Goal: Task Accomplishment & Management: Use online tool/utility

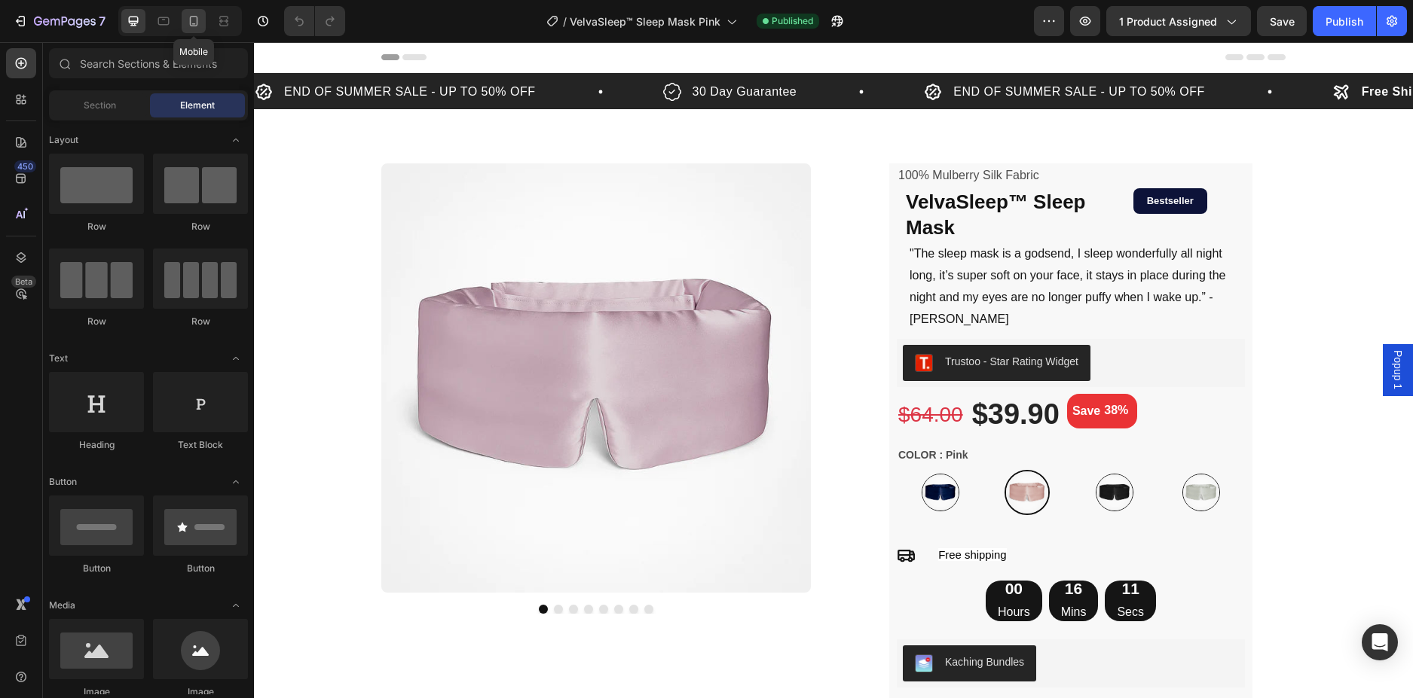
click at [199, 17] on icon at bounding box center [193, 21] width 15 height 15
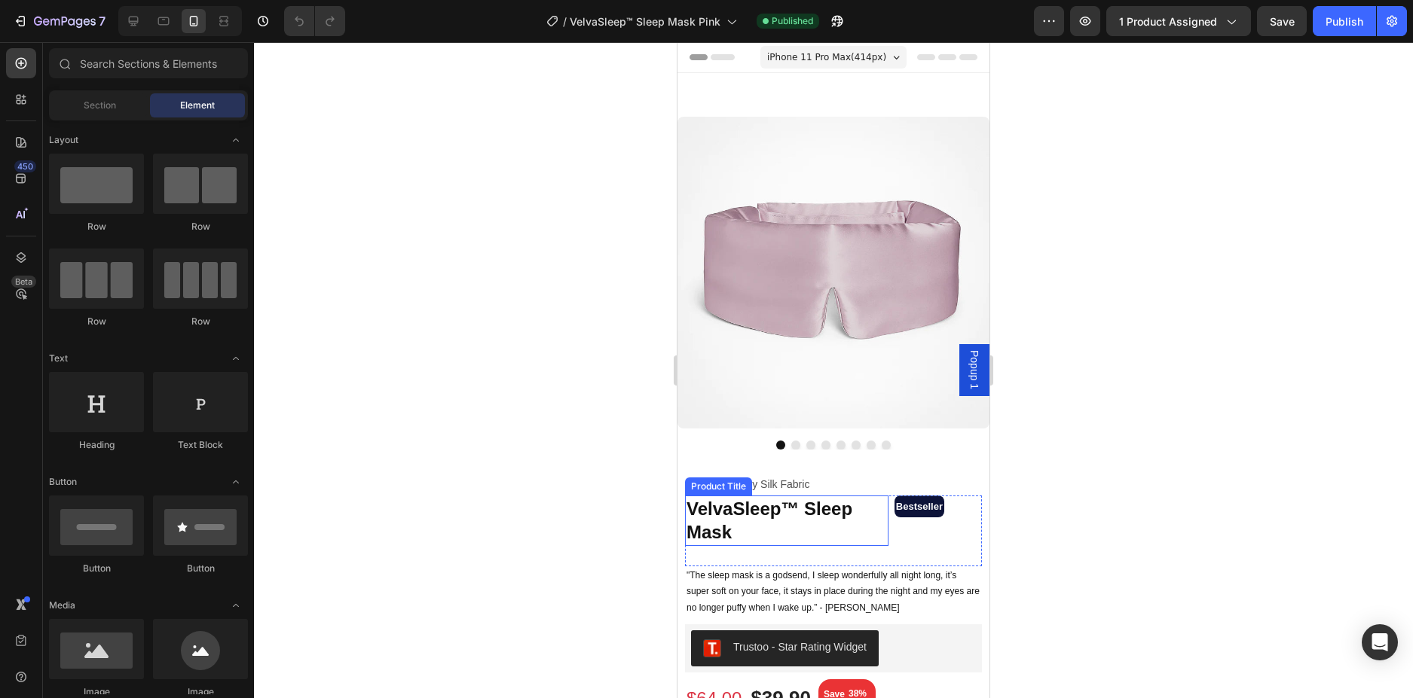
scroll to position [226, 0]
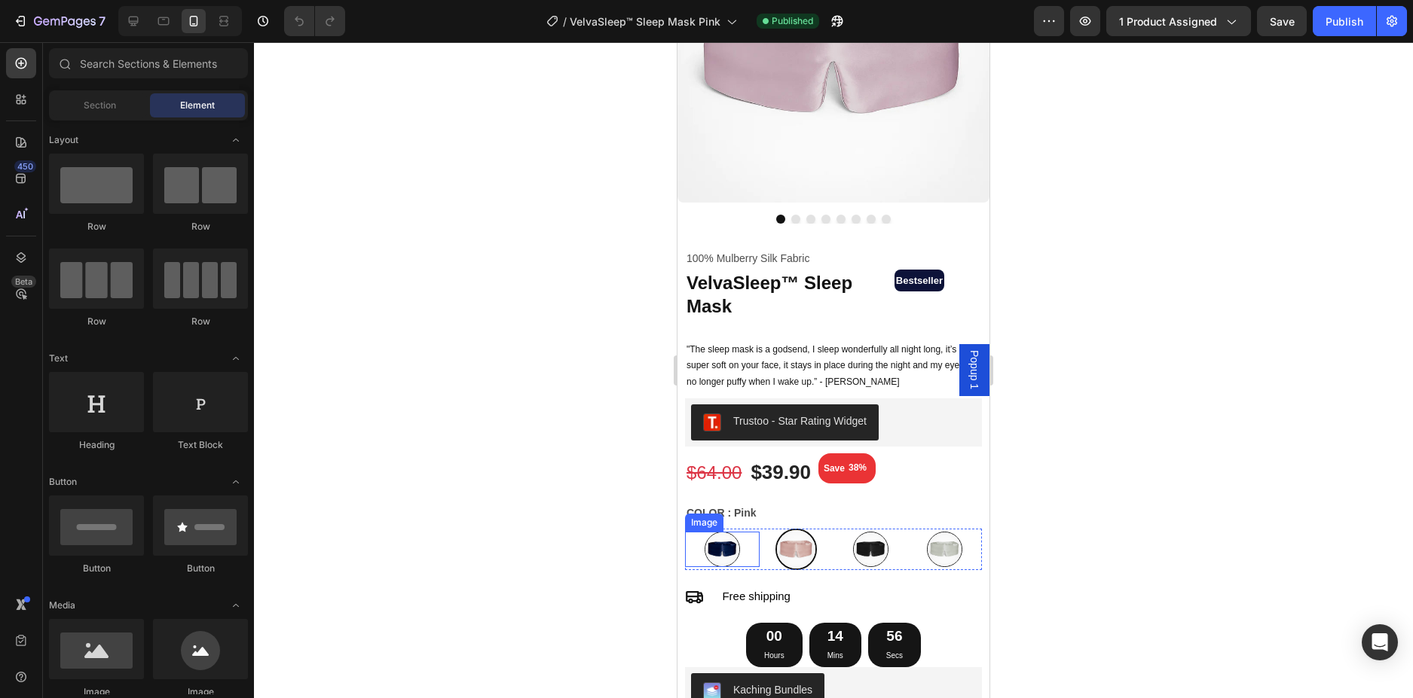
click at [728, 542] on img at bounding box center [721, 549] width 35 height 35
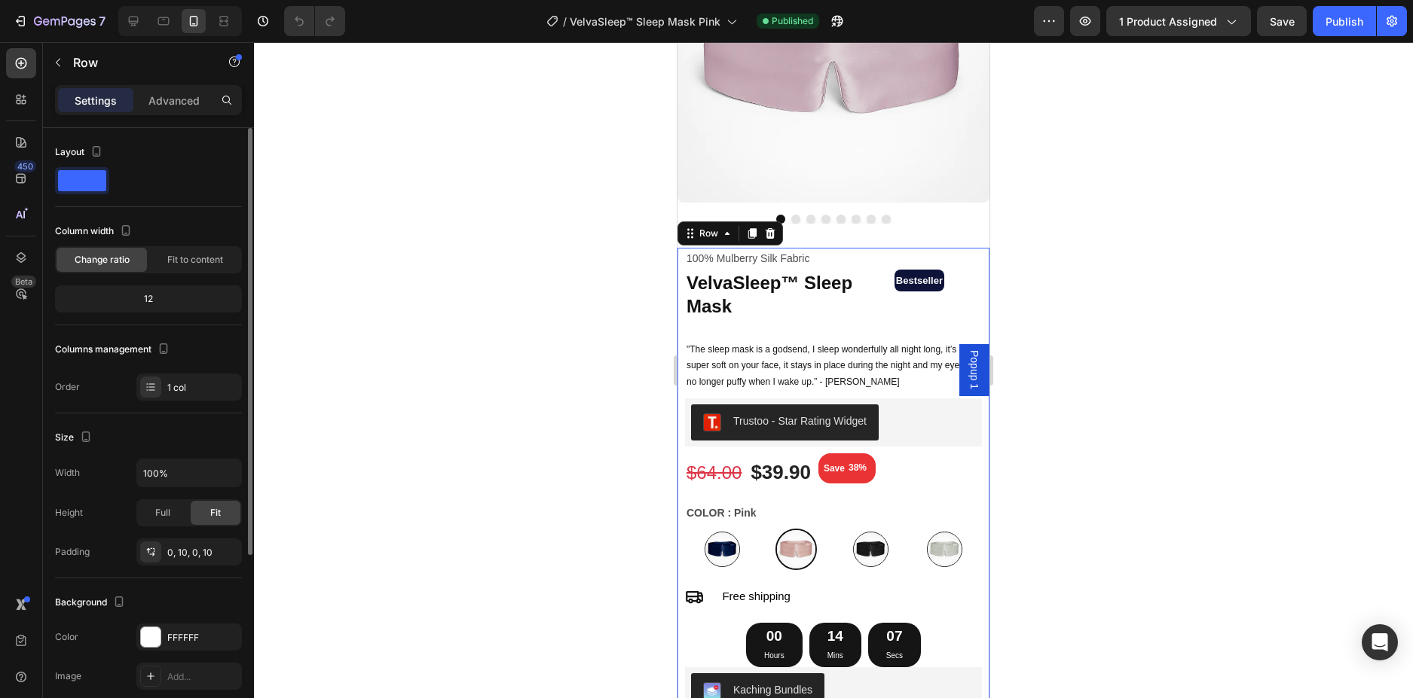
scroll to position [151, 0]
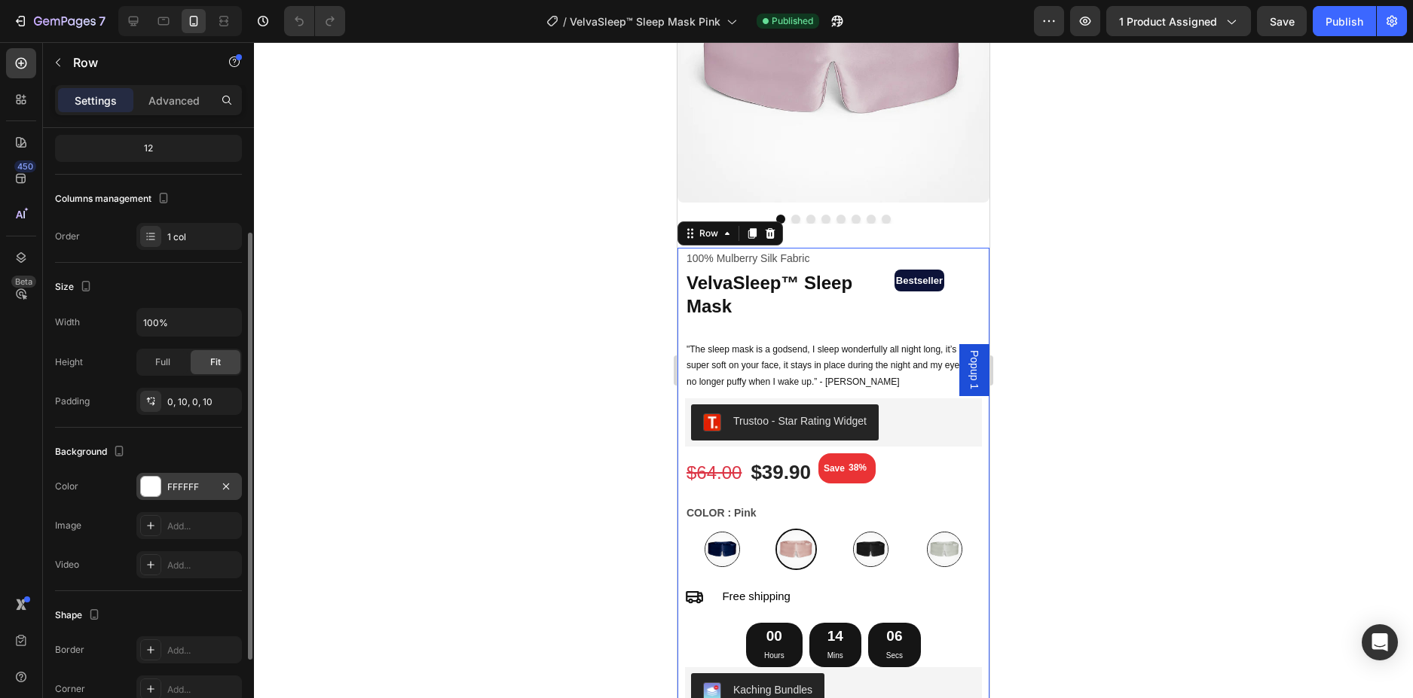
click at [179, 487] on div "FFFFFF" at bounding box center [189, 488] width 44 height 14
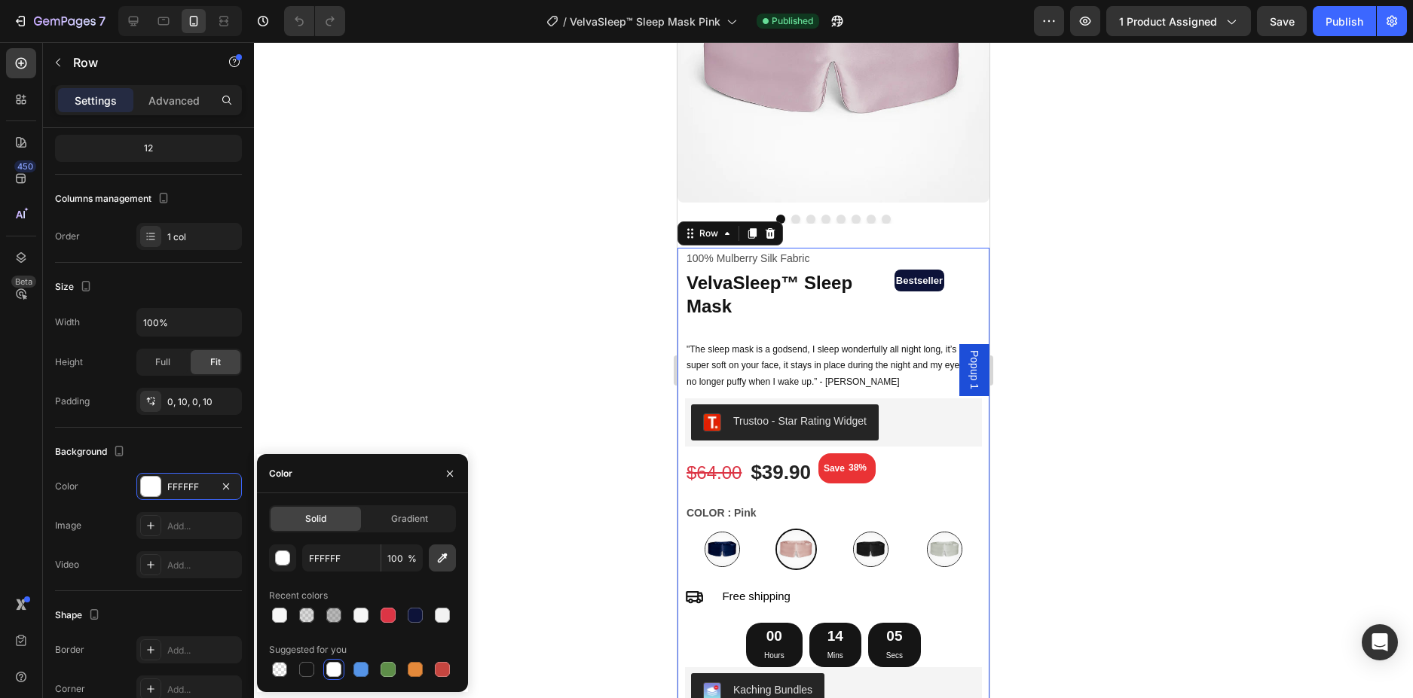
click at [441, 563] on icon "button" at bounding box center [442, 558] width 15 height 15
type input "00B67A"
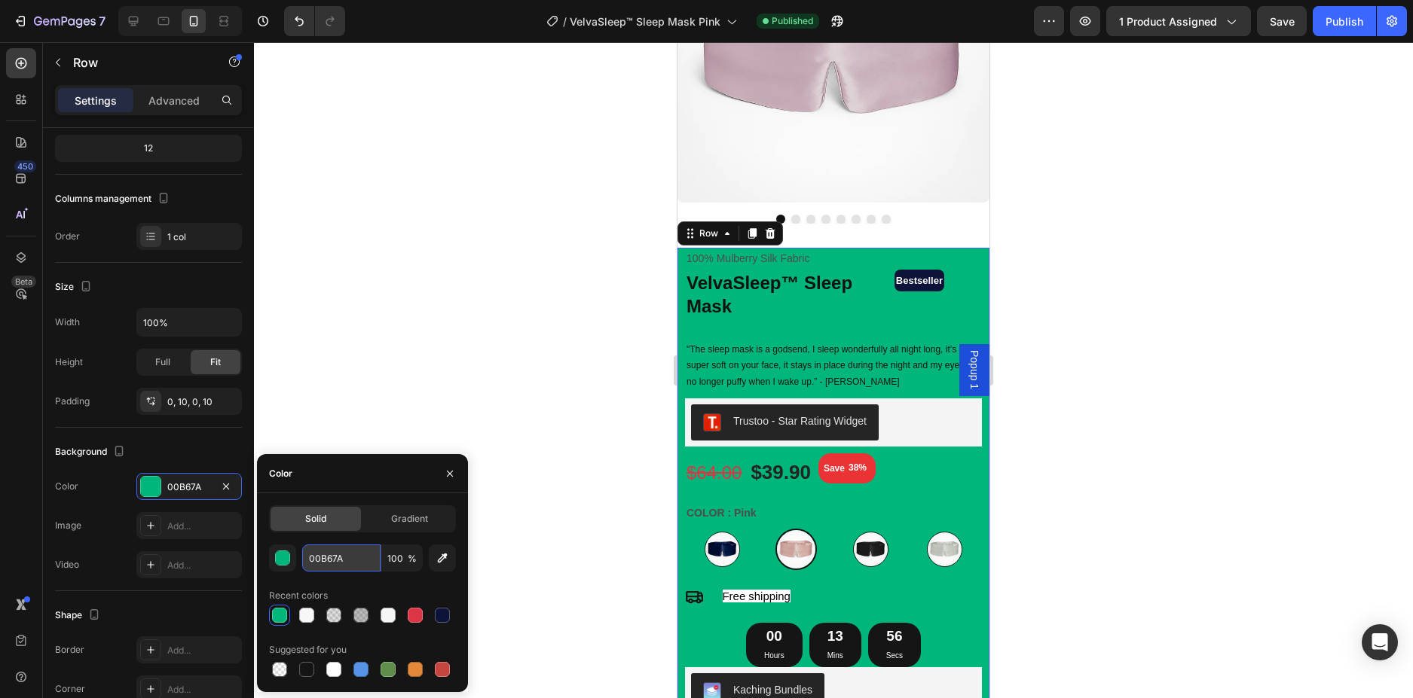
click at [326, 558] on input "00B67A" at bounding box center [341, 558] width 78 height 27
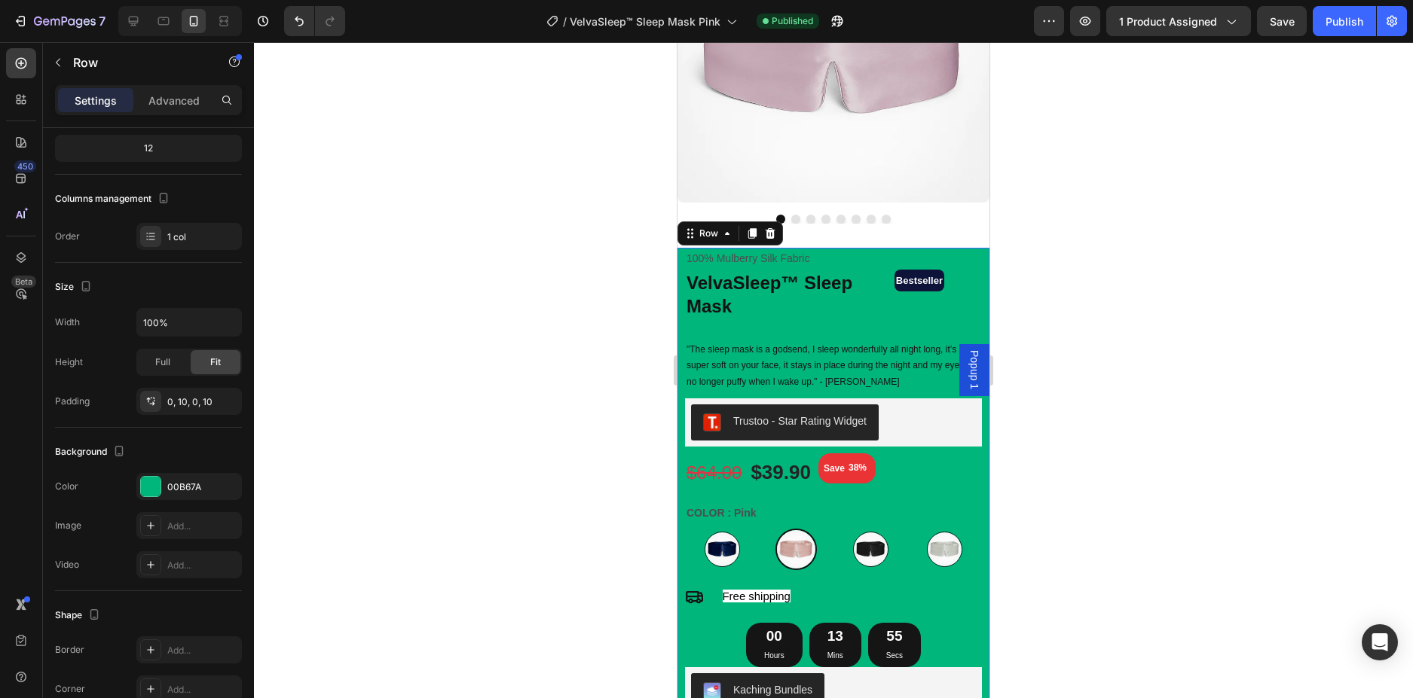
drag, startPoint x: 522, startPoint y: 290, endPoint x: 374, endPoint y: 179, distance: 184.6
click at [520, 289] on div at bounding box center [833, 370] width 1159 height 656
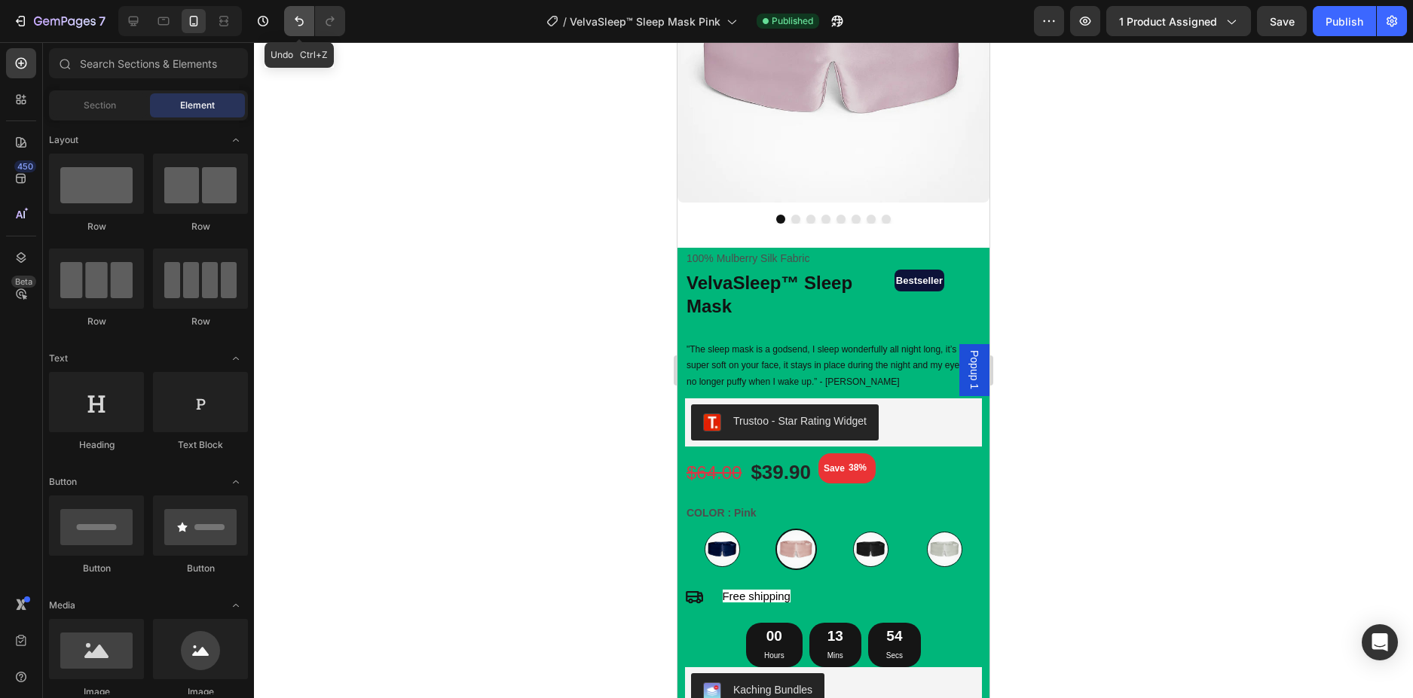
click at [295, 20] on icon "Undo/Redo" at bounding box center [299, 21] width 15 height 15
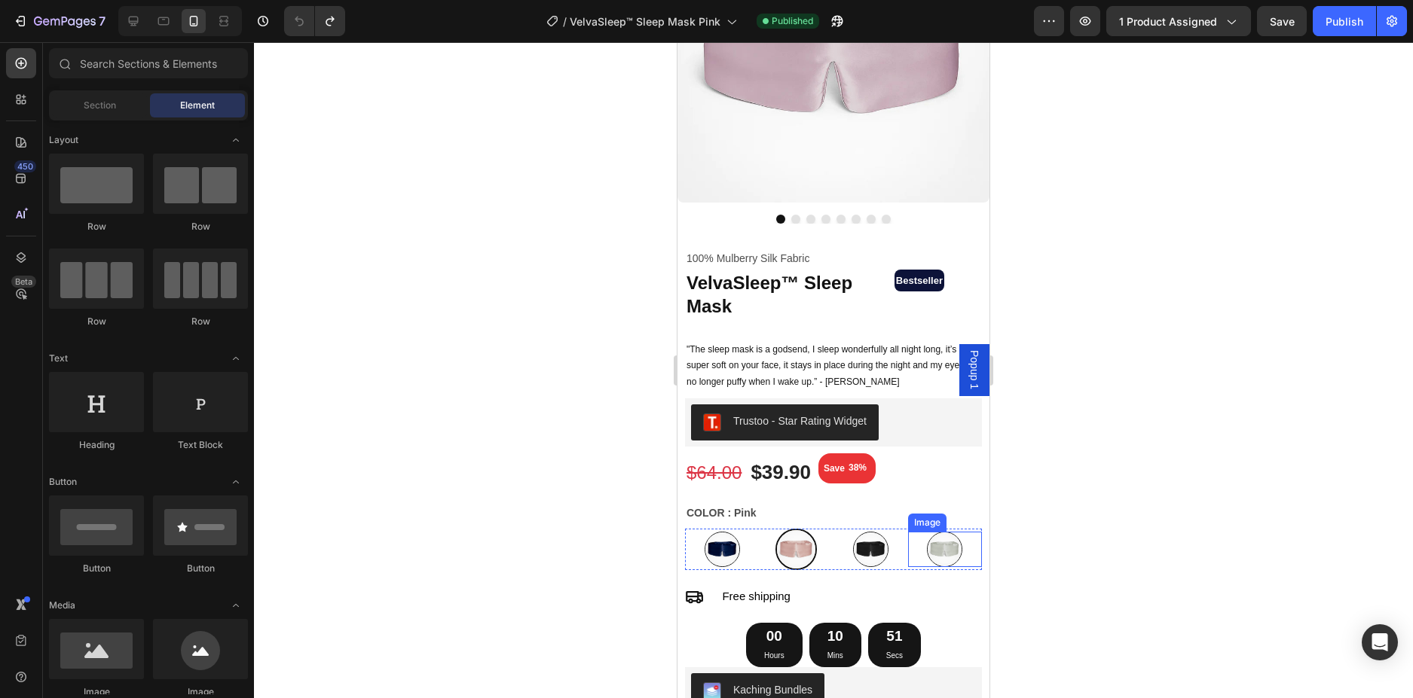
click at [927, 542] on img at bounding box center [944, 549] width 35 height 35
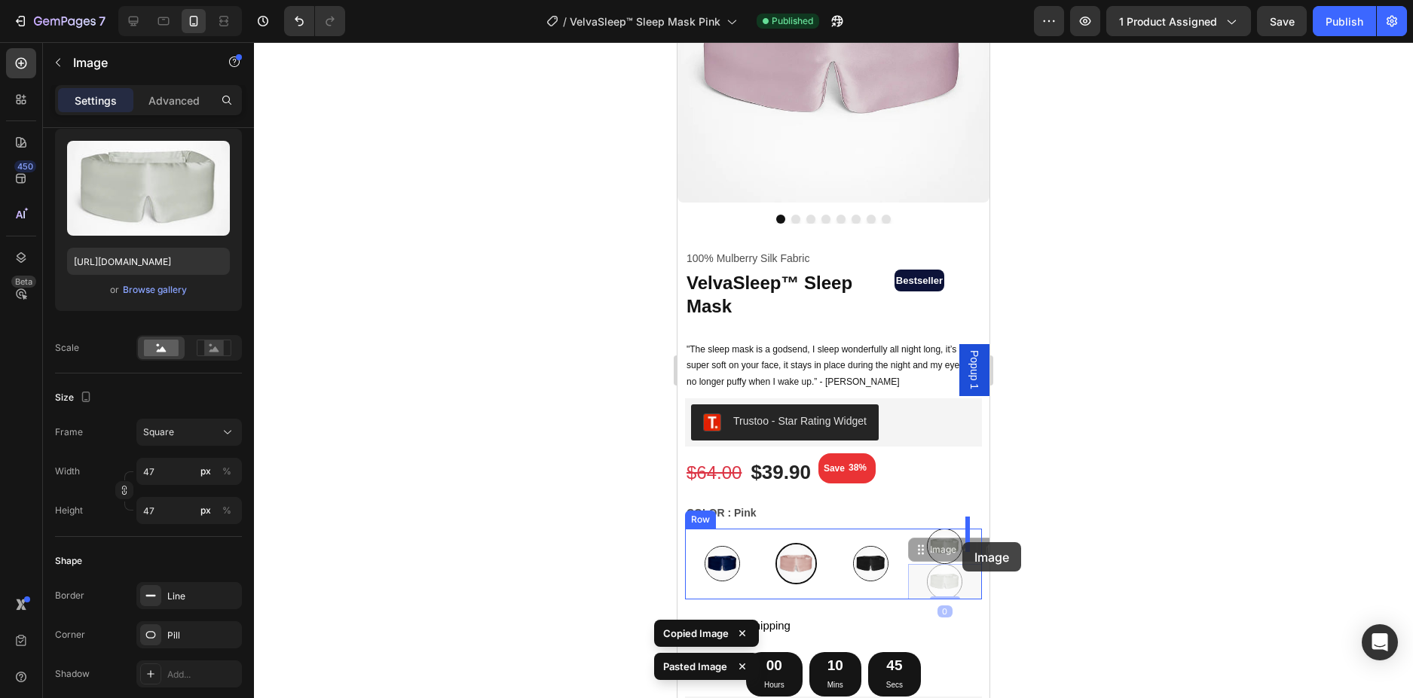
drag, startPoint x: 918, startPoint y: 576, endPoint x: 1669, endPoint y: 585, distance: 751.2
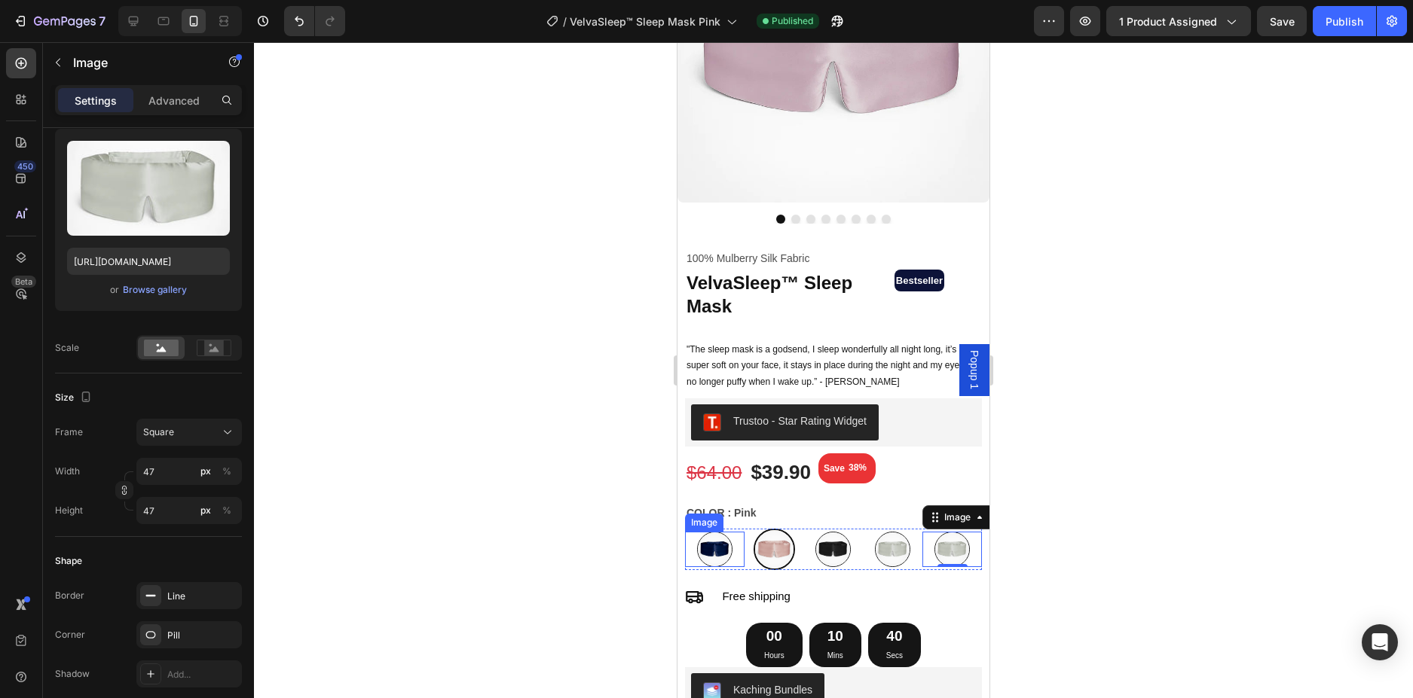
click at [720, 547] on img at bounding box center [714, 549] width 35 height 35
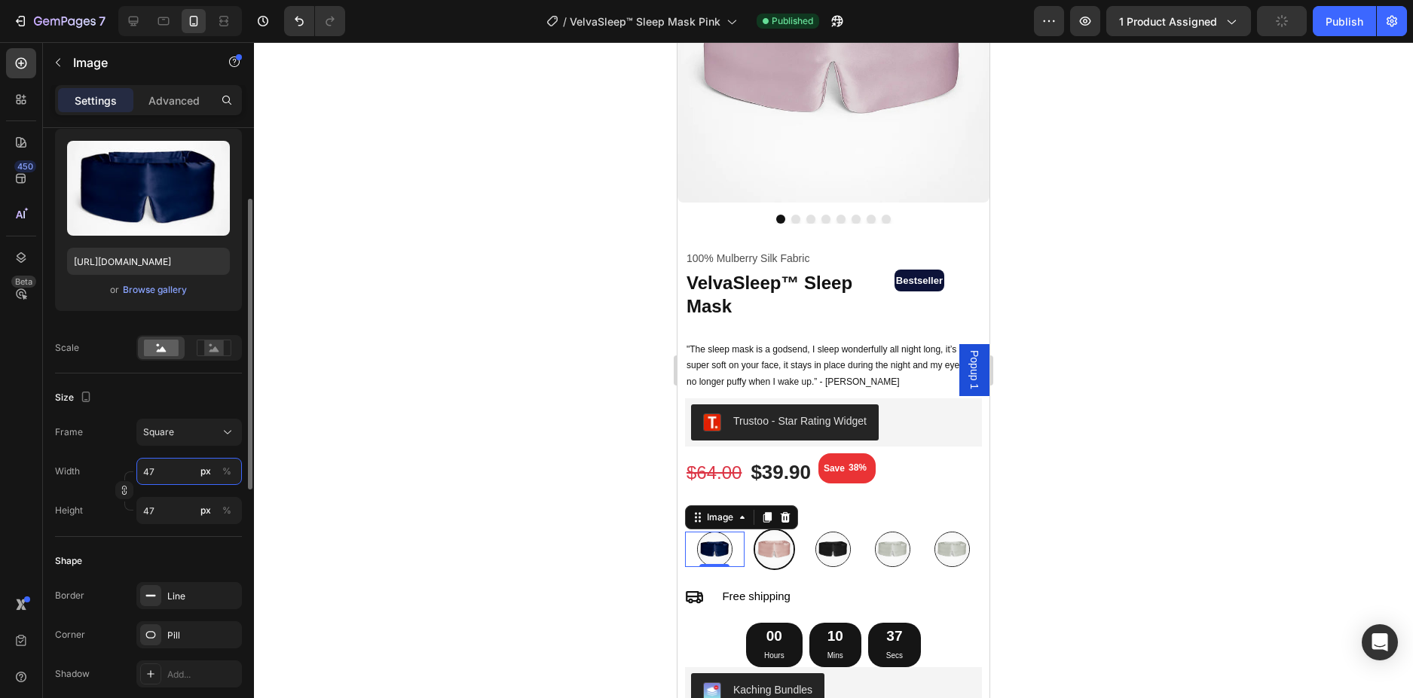
click at [149, 471] on input "47" at bounding box center [188, 471] width 105 height 27
type input "2"
type input "20"
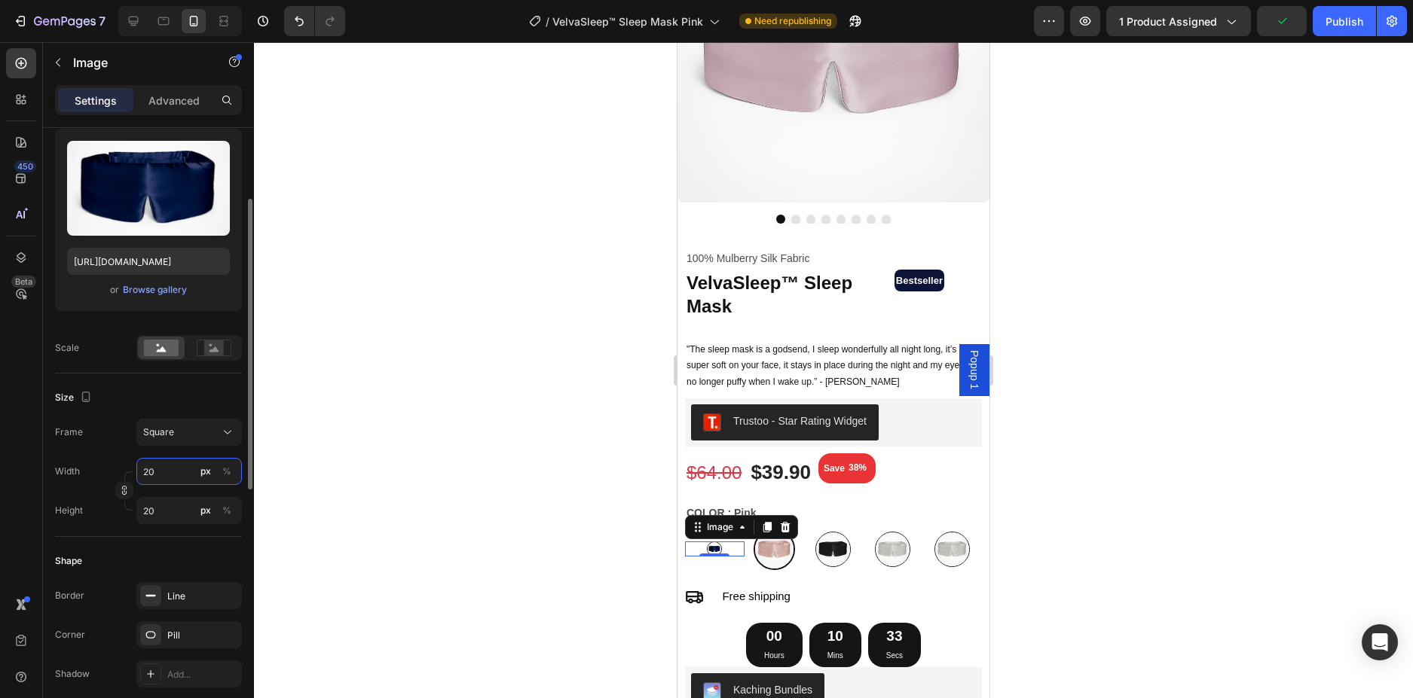
type input "2"
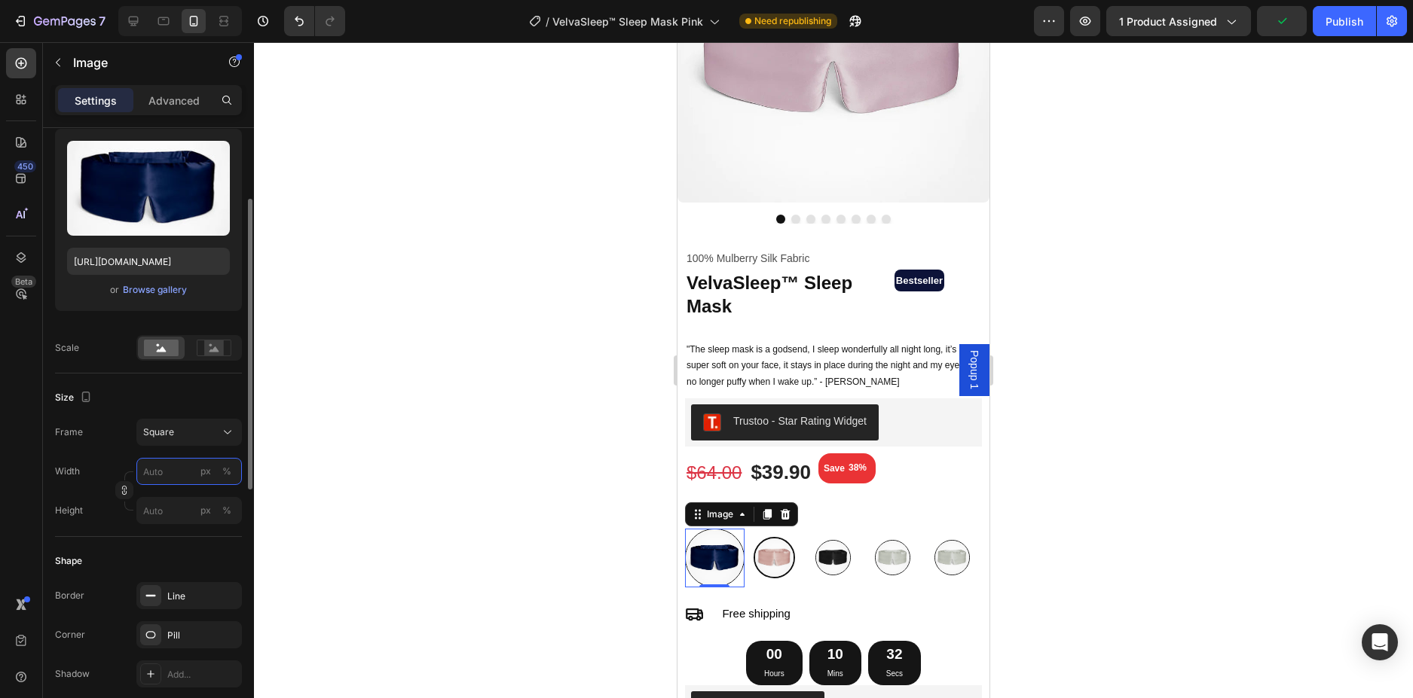
type input "2"
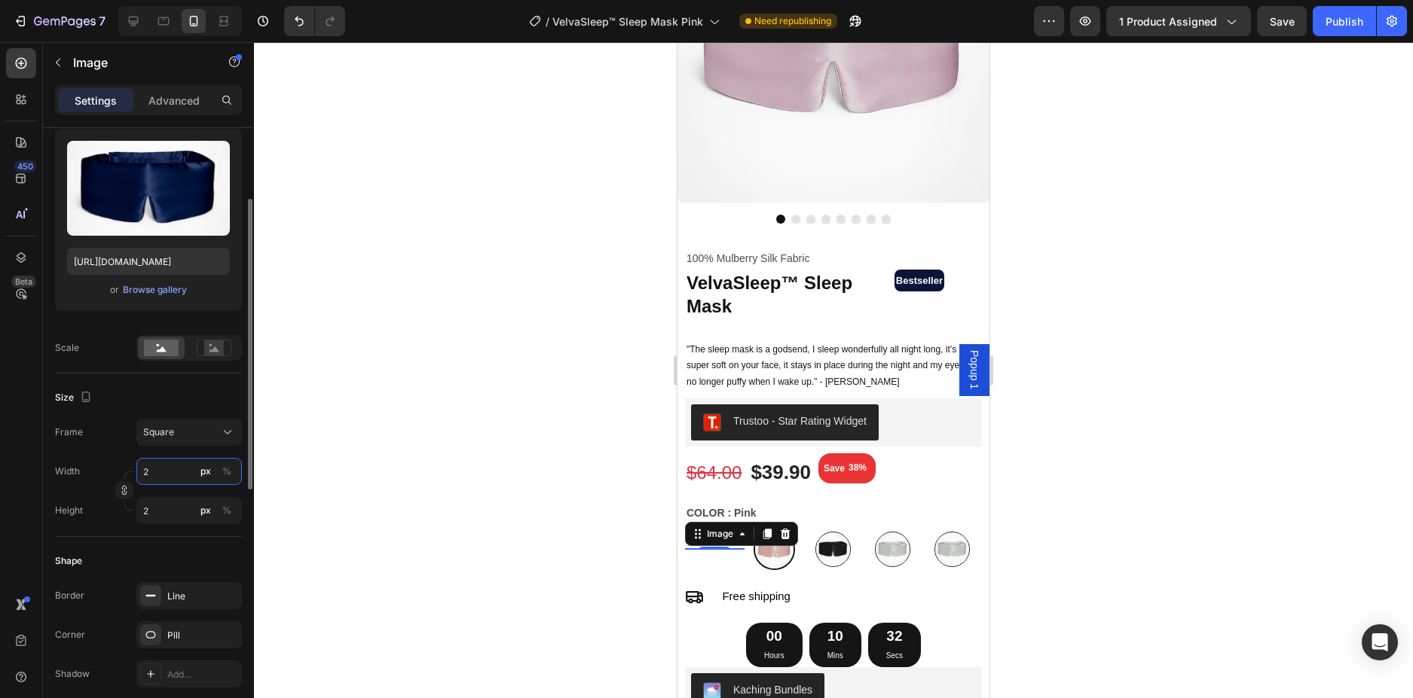
type input "25"
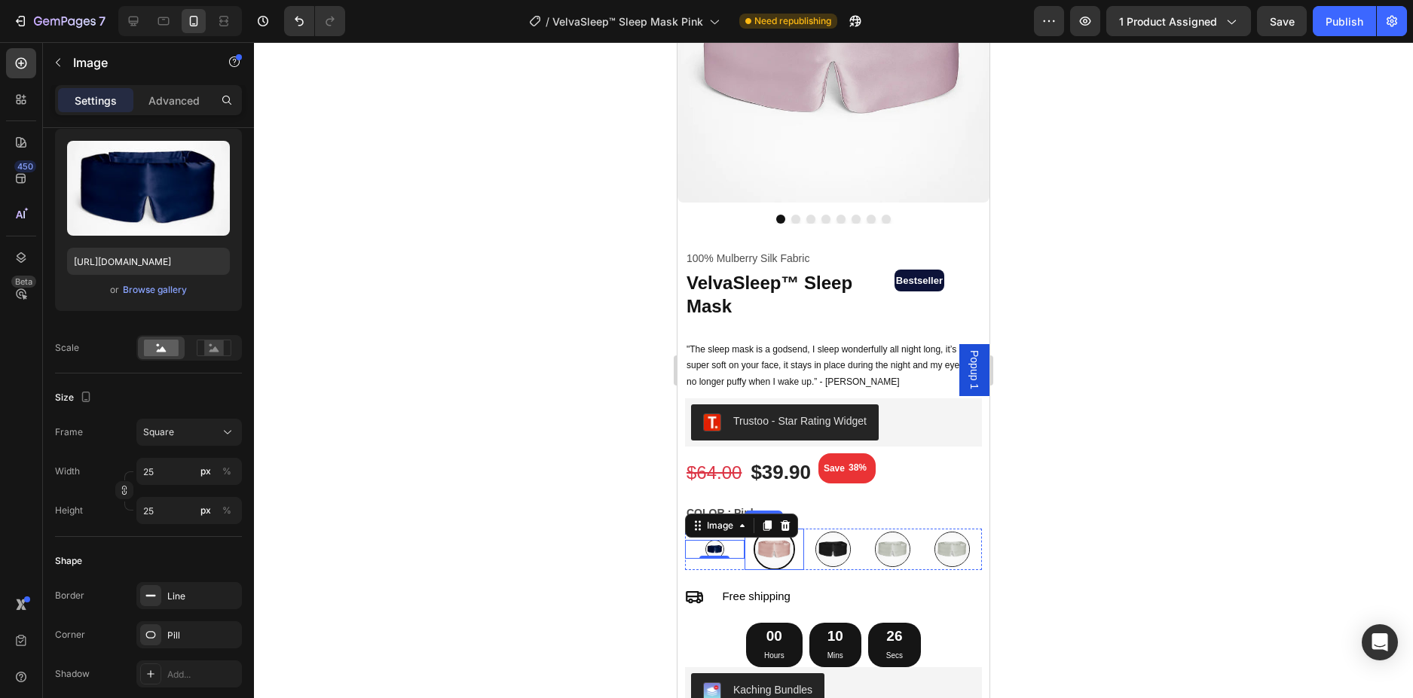
click at [756, 546] on img at bounding box center [773, 549] width 41 height 41
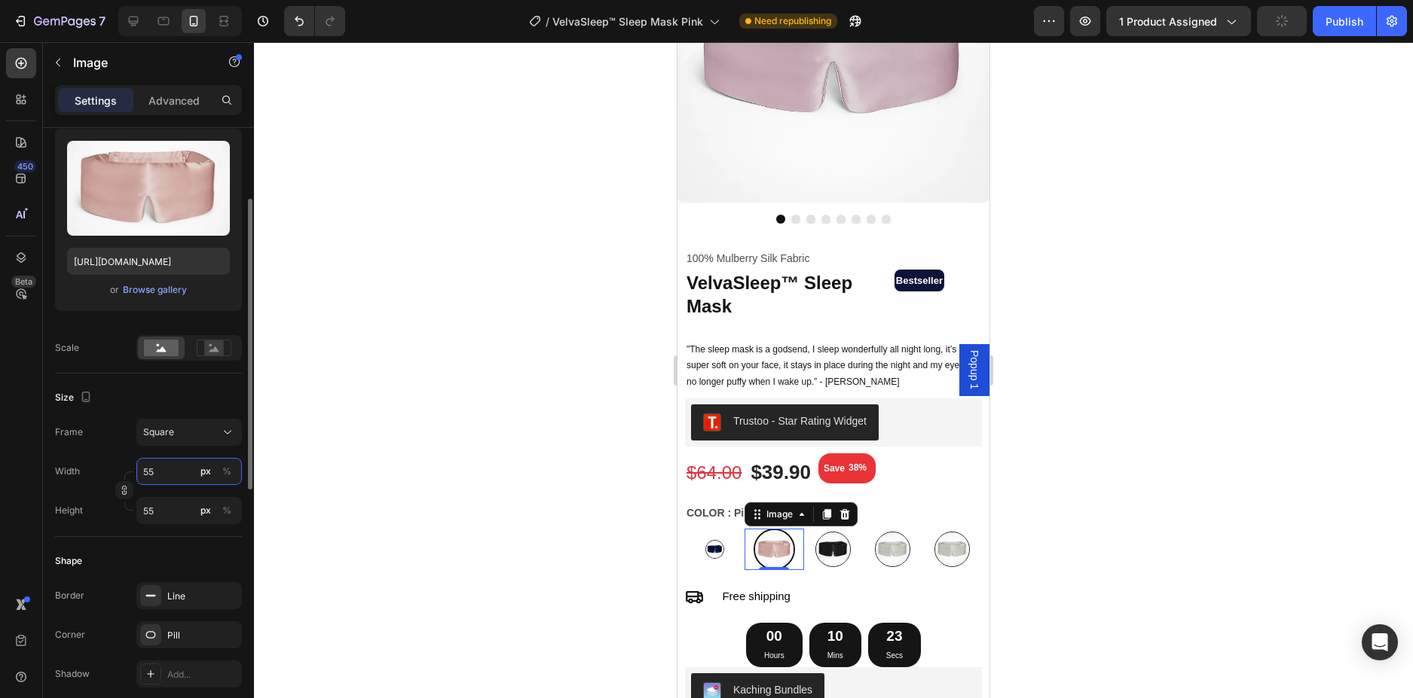
click at [154, 472] on input "55" at bounding box center [188, 471] width 105 height 27
type input "3"
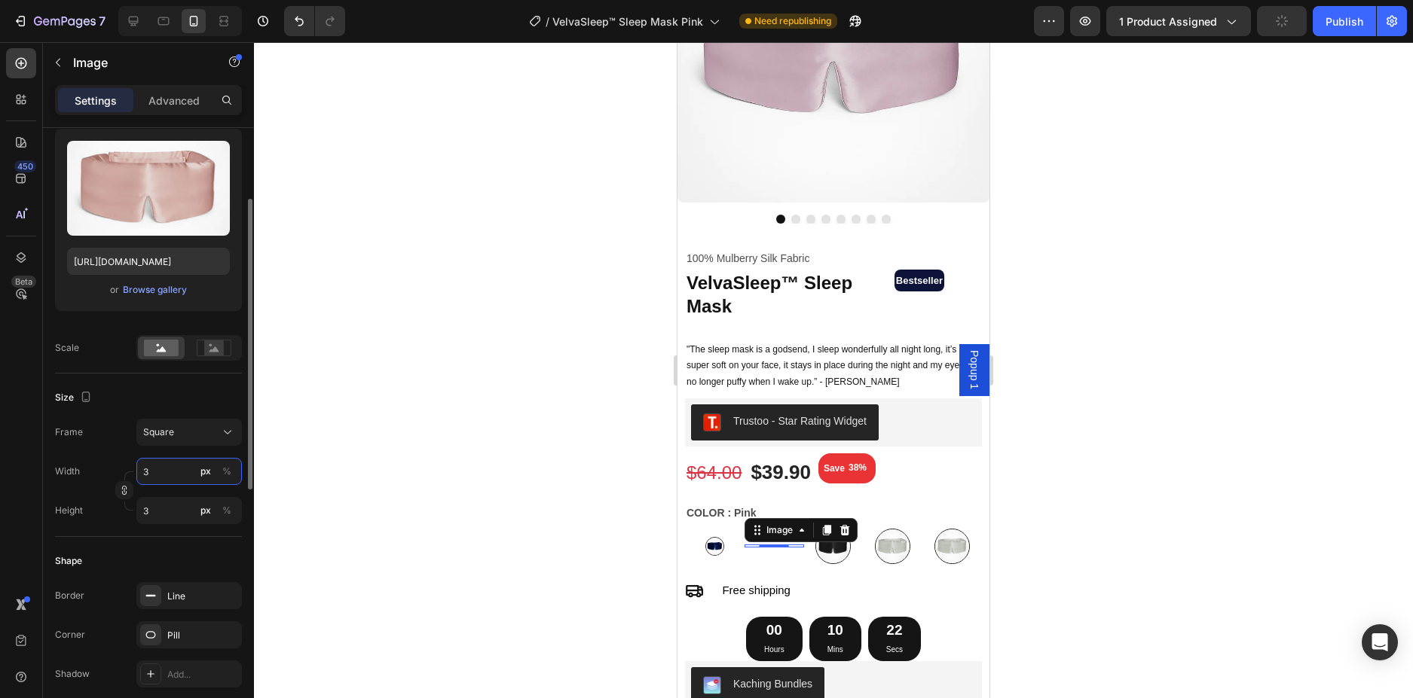
type input "35"
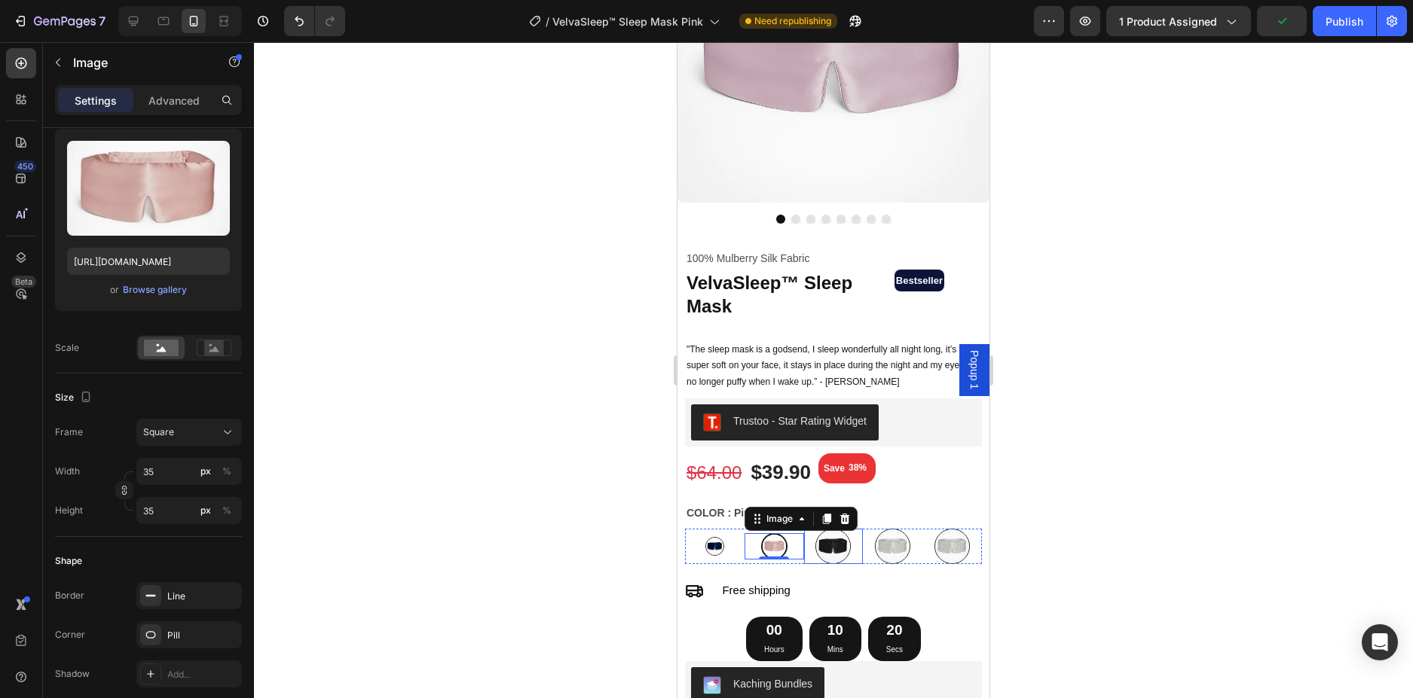
click at [829, 542] on img at bounding box center [832, 546] width 35 height 35
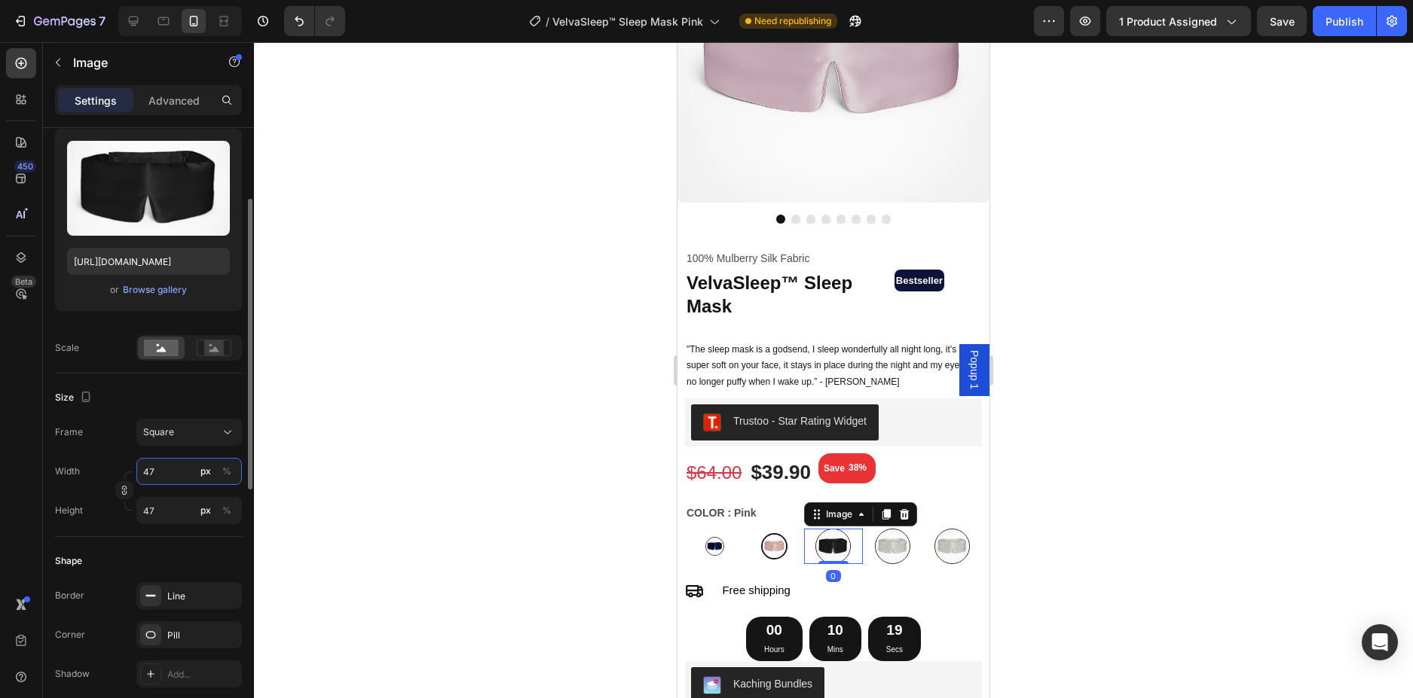
click at [146, 475] on input "47" at bounding box center [188, 471] width 105 height 27
type input "3"
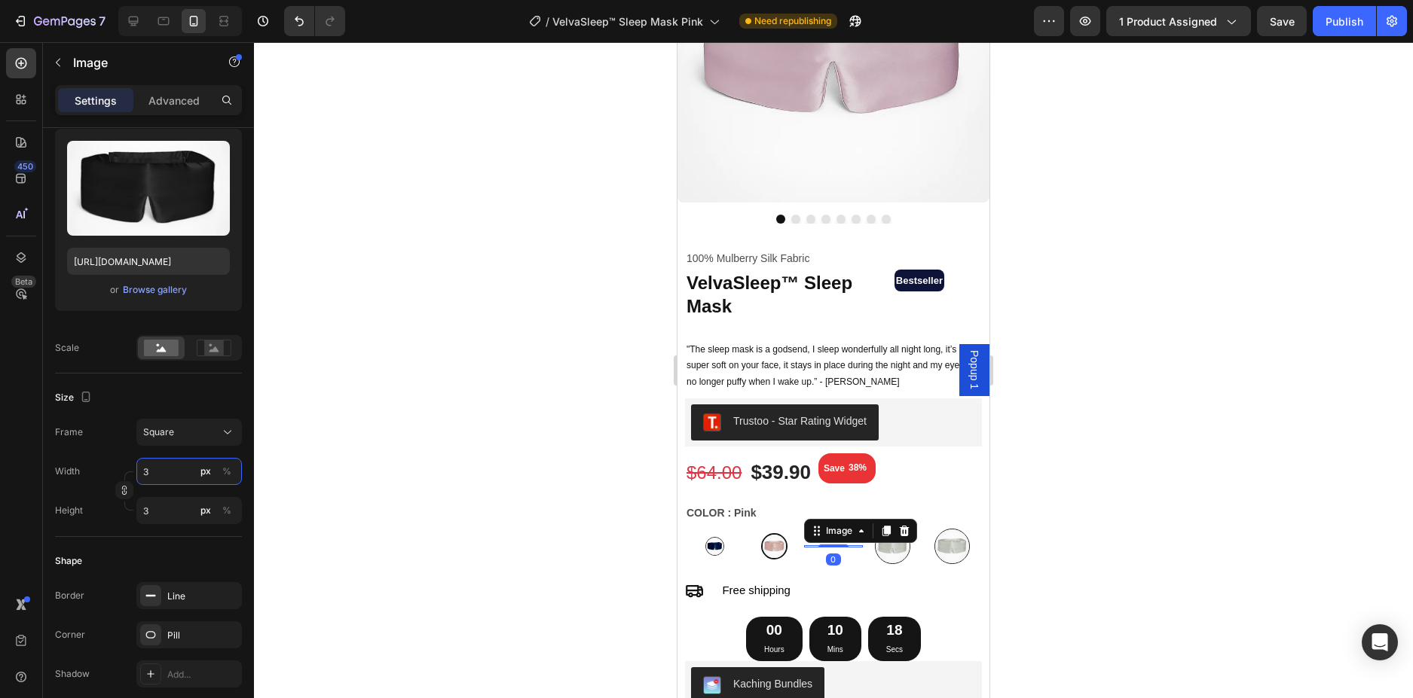
type input "30"
click at [719, 537] on img at bounding box center [714, 546] width 19 height 19
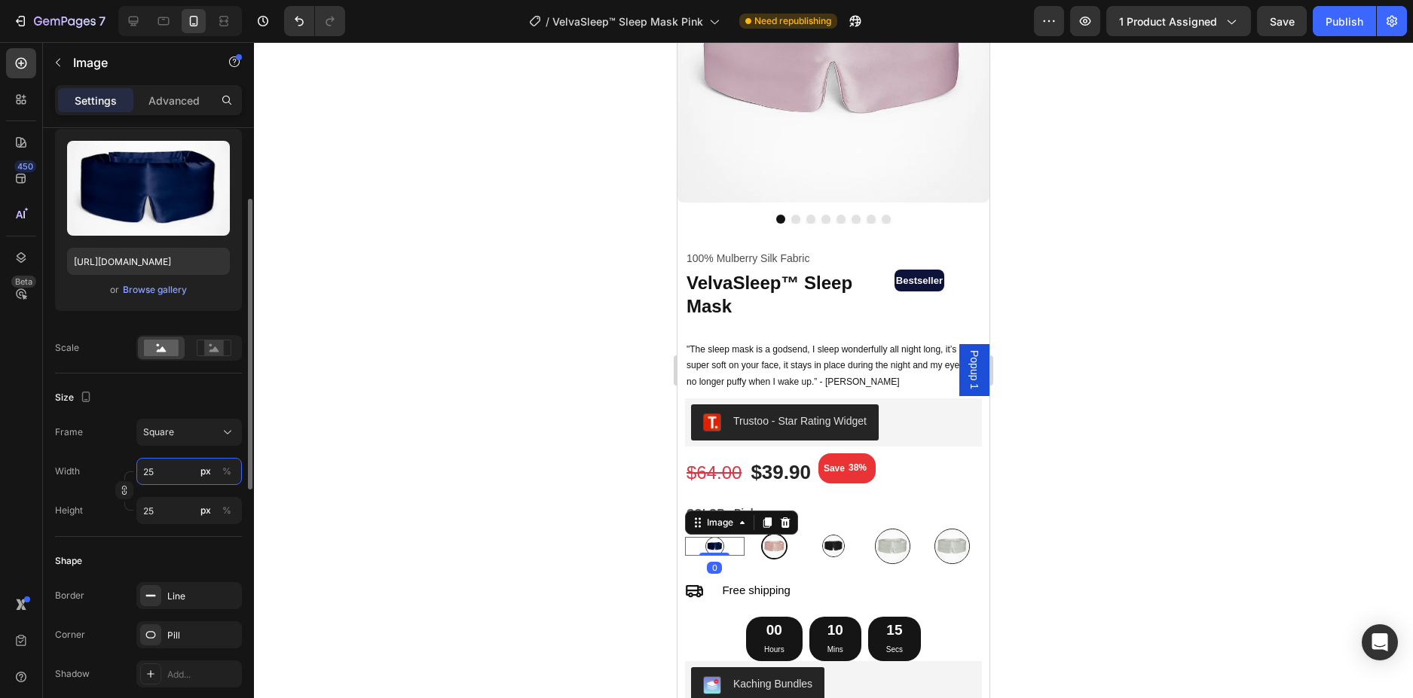
click at [166, 472] on input "25" at bounding box center [188, 471] width 105 height 27
type input "3"
type input "30"
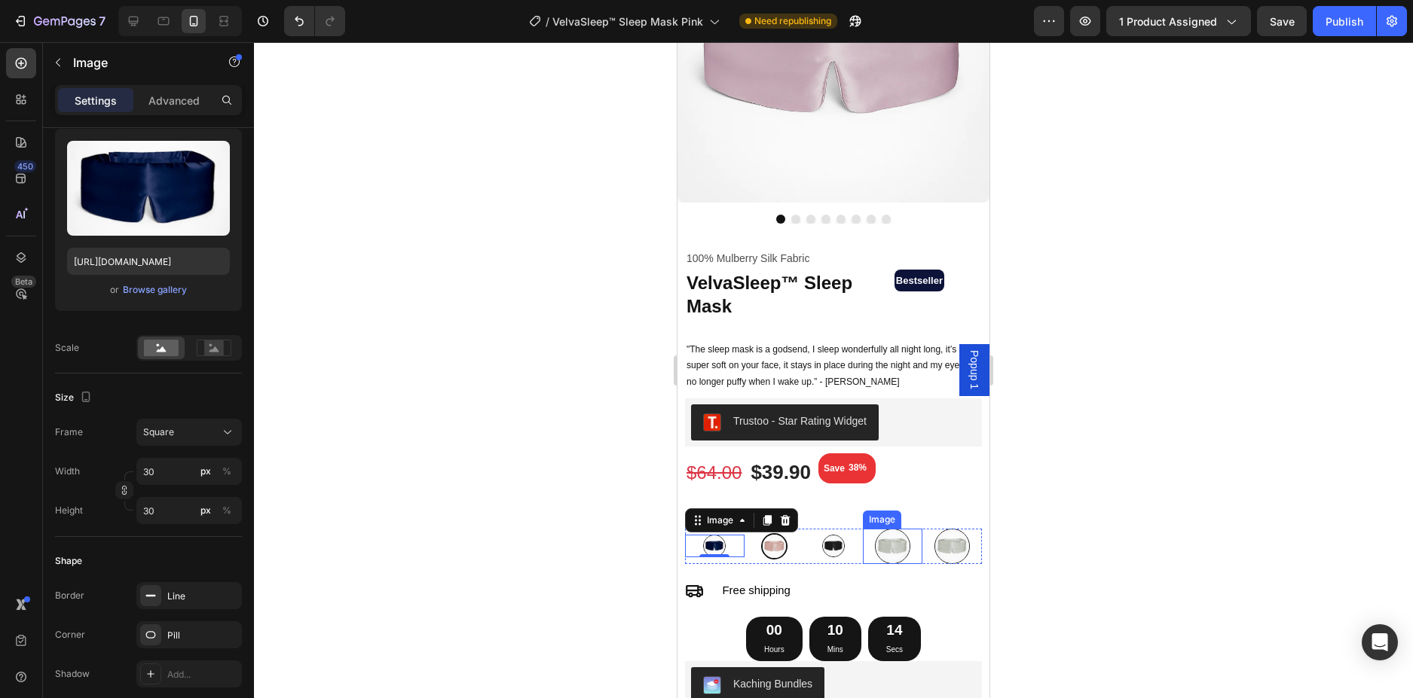
click at [879, 536] on img at bounding box center [892, 546] width 35 height 35
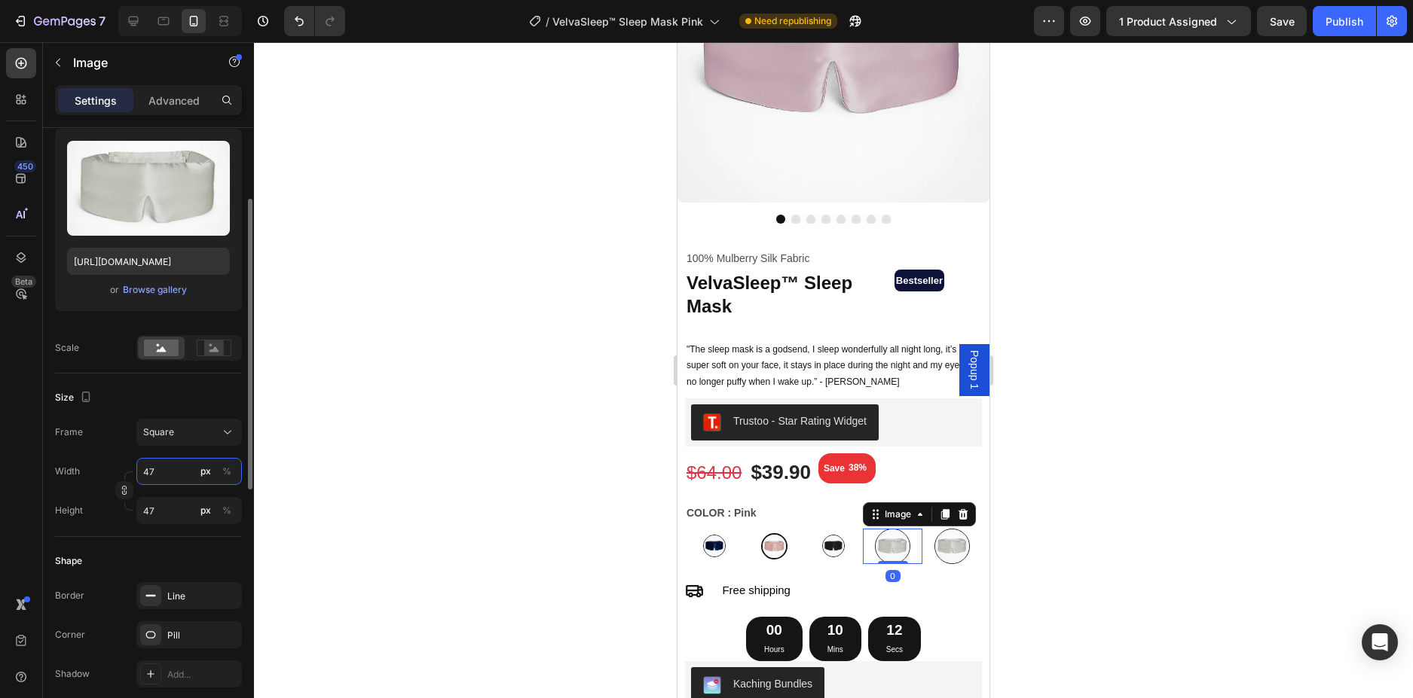
click at [143, 481] on input "47" at bounding box center [188, 471] width 105 height 27
type input "3"
type input "30"
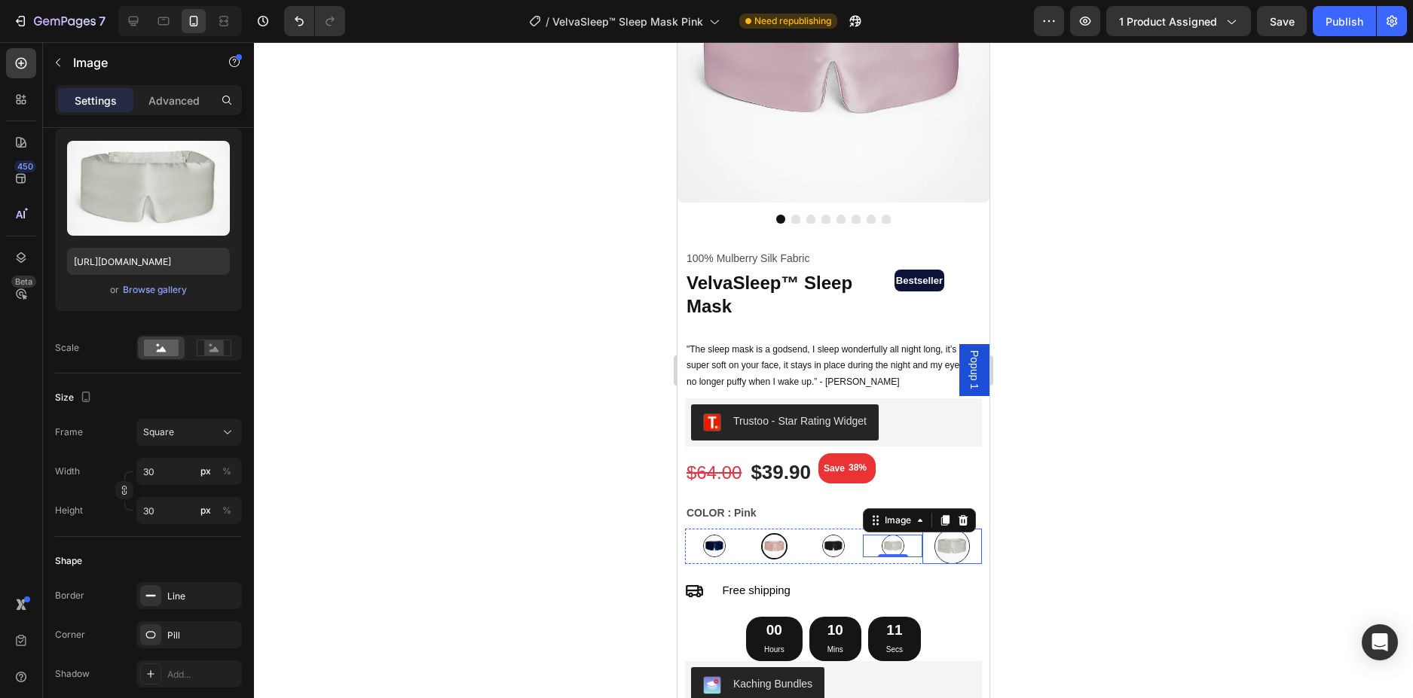
click at [945, 546] on img at bounding box center [951, 546] width 35 height 35
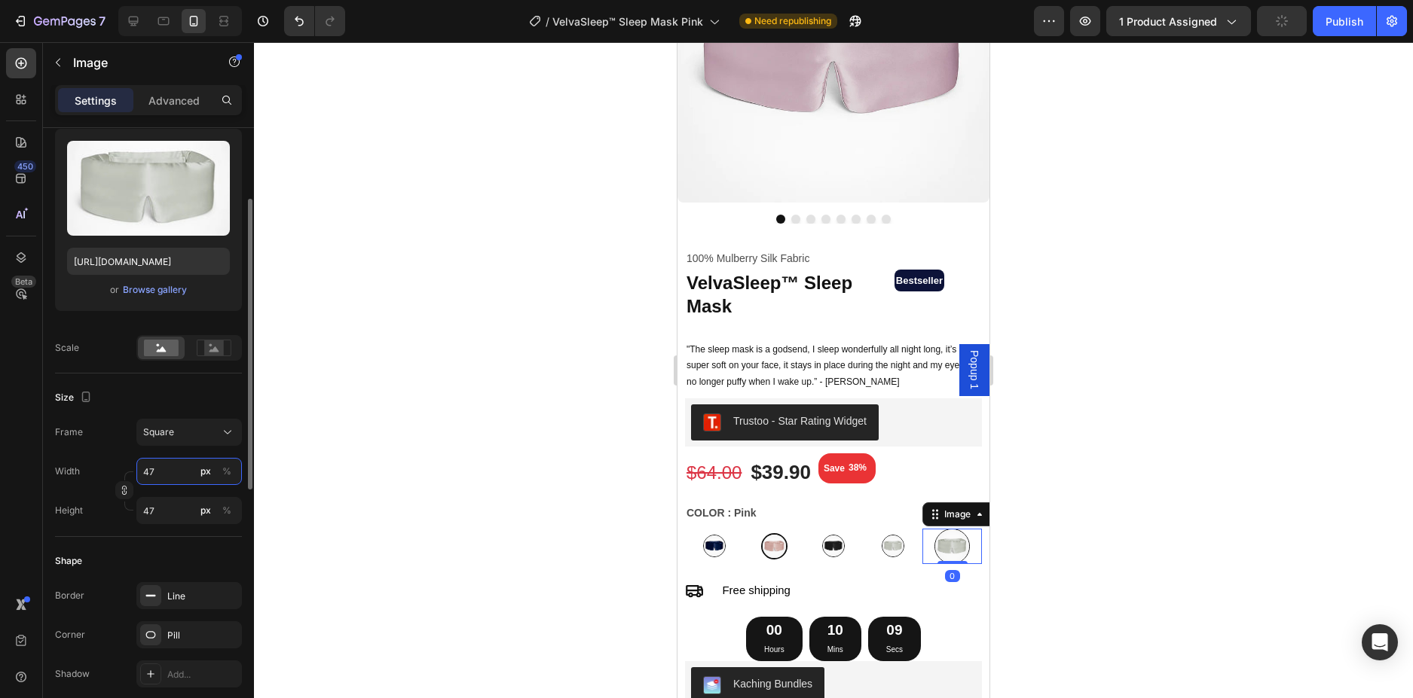
click at [154, 484] on input "47" at bounding box center [188, 471] width 105 height 27
type input "3"
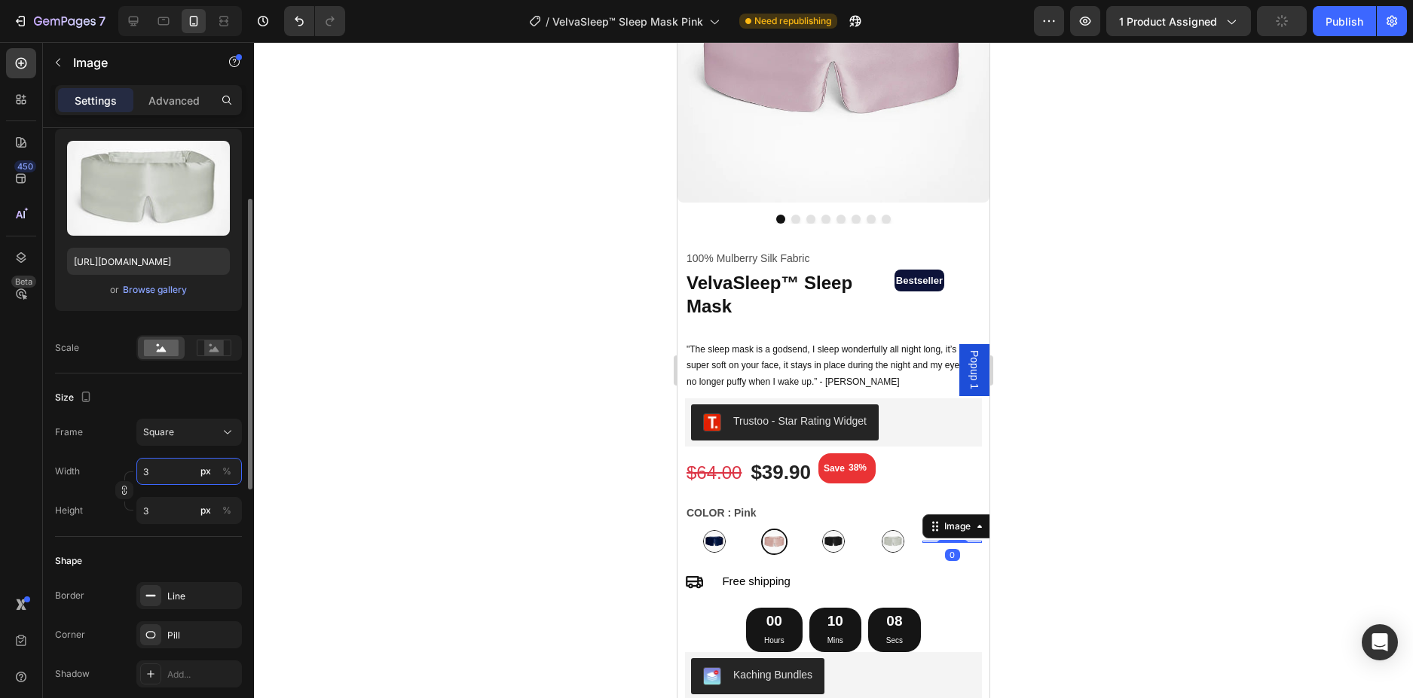
type input "30"
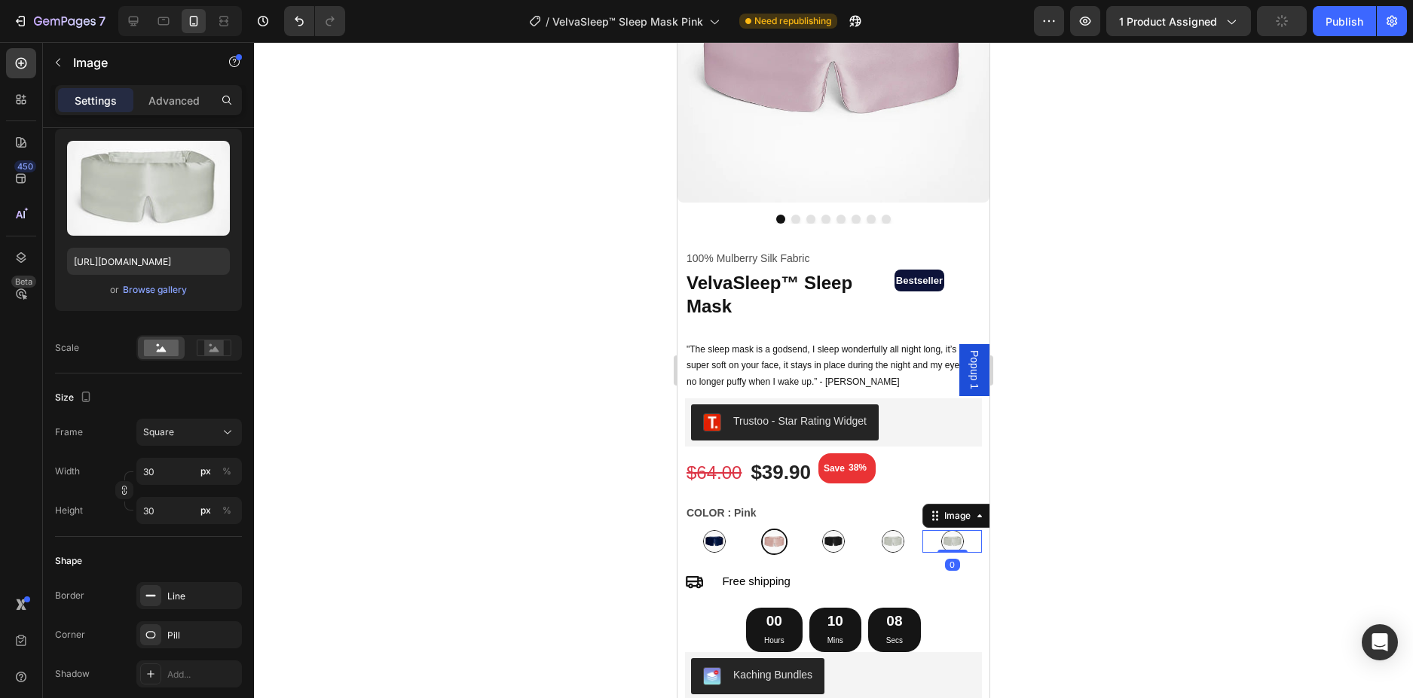
click at [487, 500] on div at bounding box center [833, 370] width 1159 height 656
